Goal: Information Seeking & Learning: Understand process/instructions

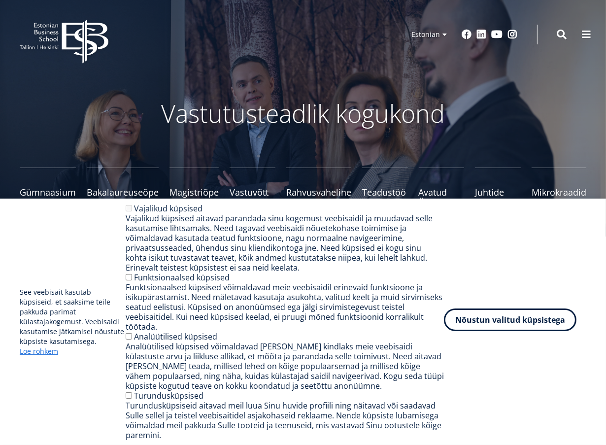
click at [492, 316] on button "Nõustun valitud küpsistega" at bounding box center [510, 319] width 132 height 23
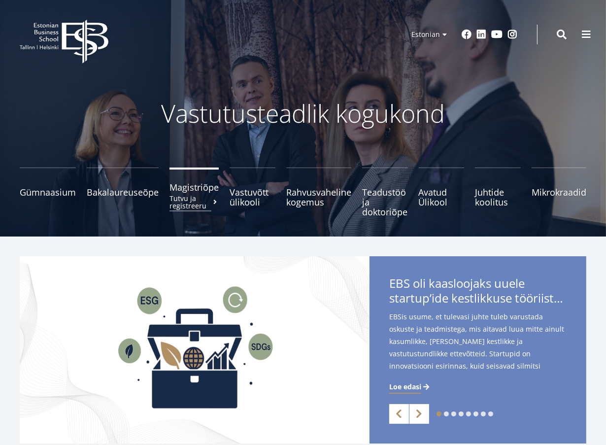
click at [188, 192] on span "Magistriõpe Tutvu ja registreeru" at bounding box center [193, 187] width 49 height 10
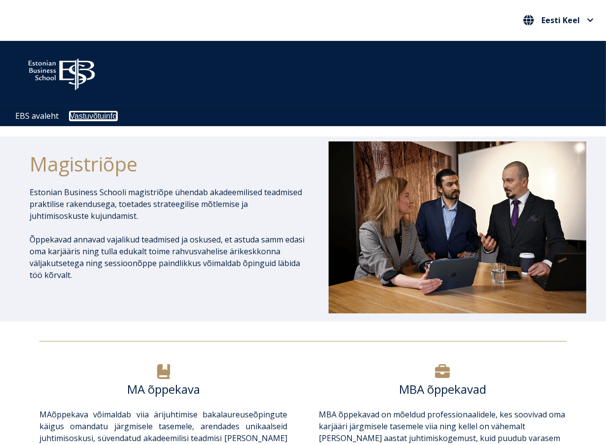
click at [96, 114] on link "Vastuvõtuinfo" at bounding box center [93, 116] width 47 height 8
